Goal: Task Accomplishment & Management: Manage account settings

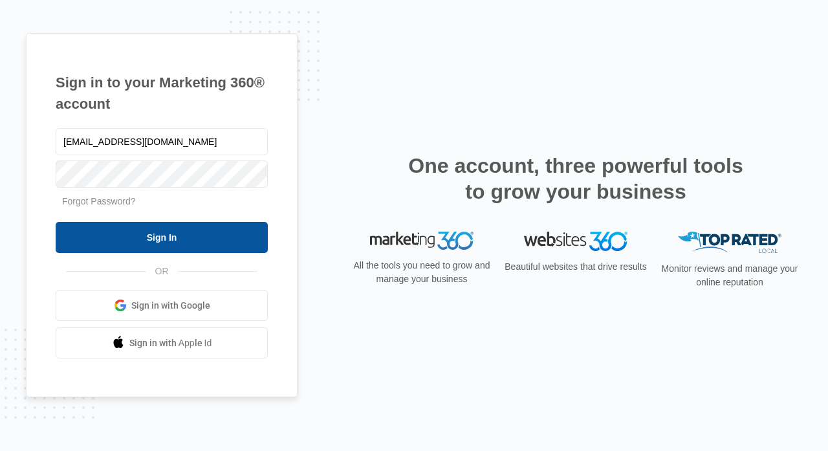
click at [152, 247] on input "Sign In" at bounding box center [162, 237] width 212 height 31
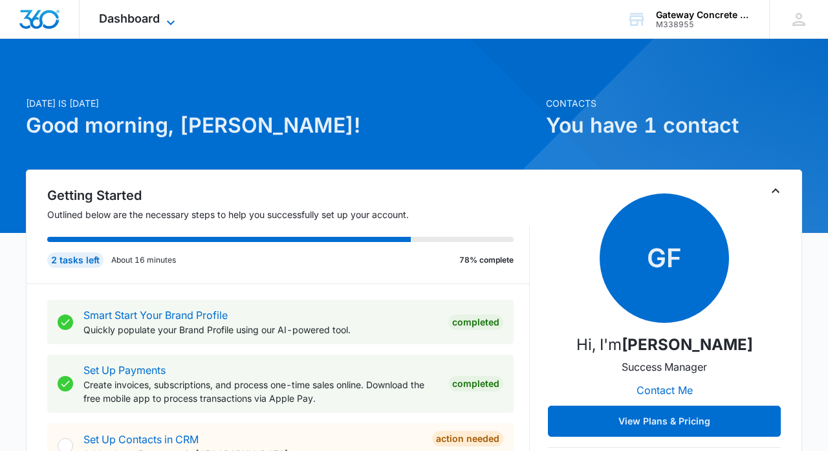
click at [120, 24] on span "Dashboard" at bounding box center [129, 19] width 61 height 14
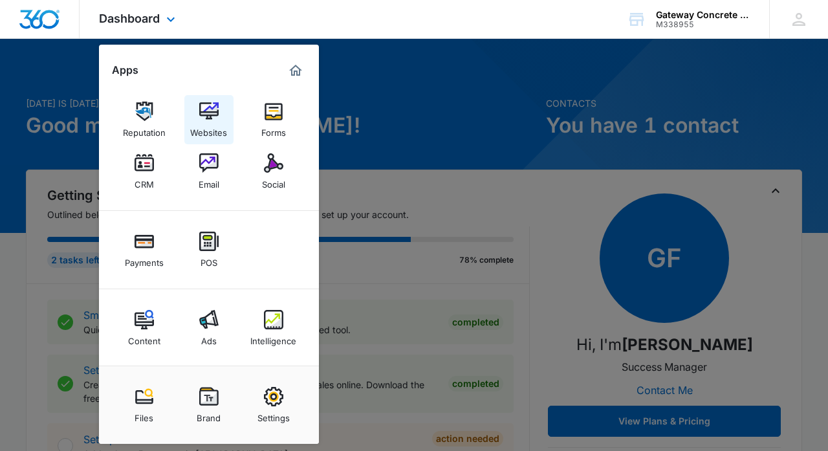
click at [210, 122] on div "Websites" at bounding box center [208, 129] width 37 height 17
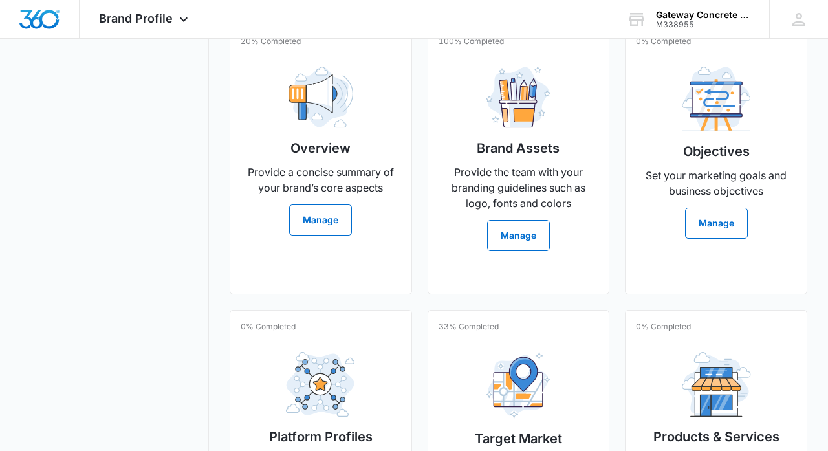
scroll to position [340, 0]
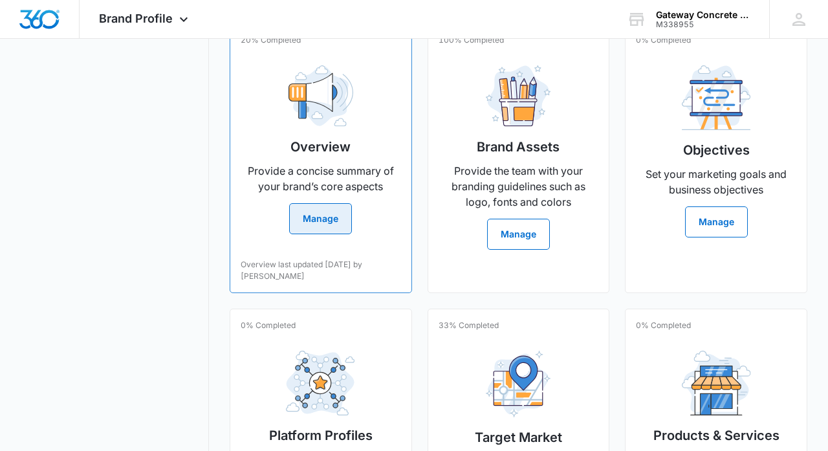
click at [293, 157] on h2 "Overview" at bounding box center [320, 146] width 60 height 19
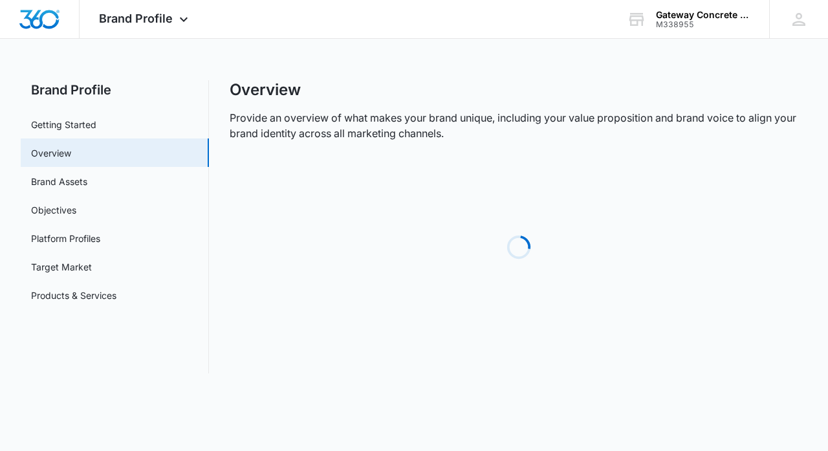
click at [293, 164] on div "Loading" at bounding box center [519, 247] width 578 height 194
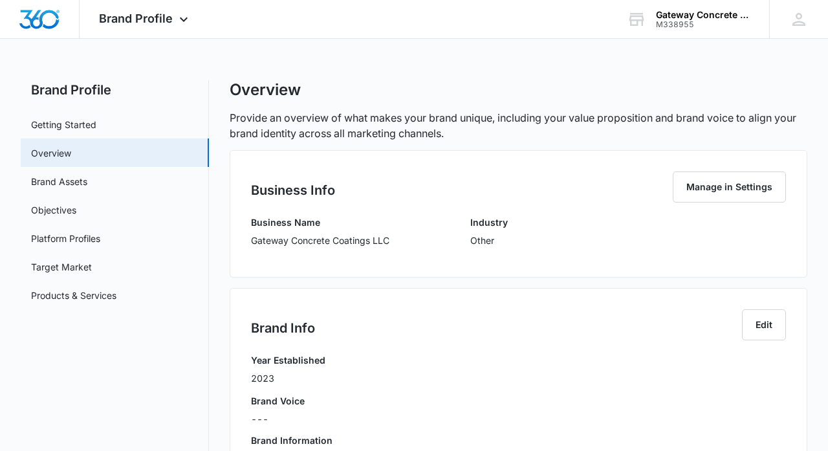
click at [260, 61] on div "Brand Profile Apps Reputation Websites Forms CRM Email Social Payments POS Cont…" at bounding box center [414, 459] width 828 height 918
click at [83, 181] on link "Brand Assets" at bounding box center [59, 182] width 56 height 14
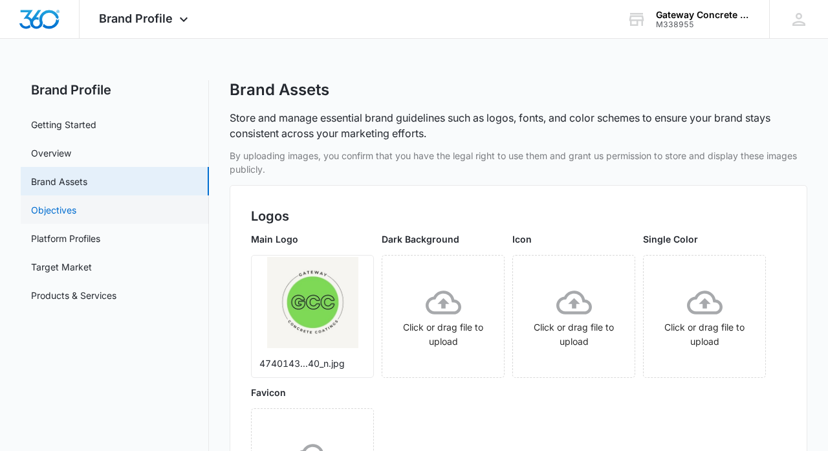
click at [58, 208] on link "Objectives" at bounding box center [53, 210] width 45 height 14
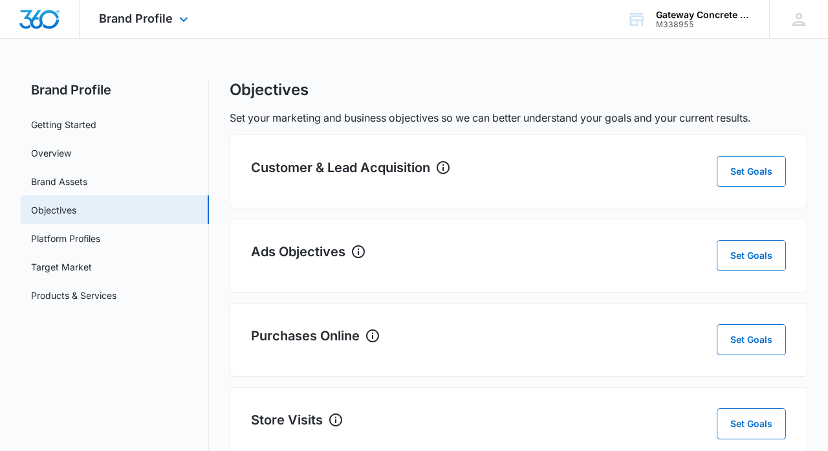
click at [173, 20] on div "Brand Profile Apps Reputation Websites Forms CRM Email Social Payments POS Cont…" at bounding box center [145, 19] width 131 height 38
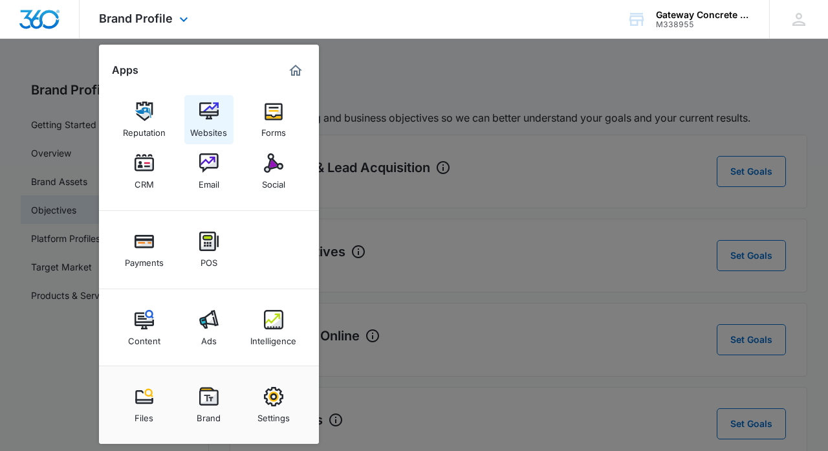
click at [206, 125] on div "Websites" at bounding box center [208, 129] width 37 height 17
